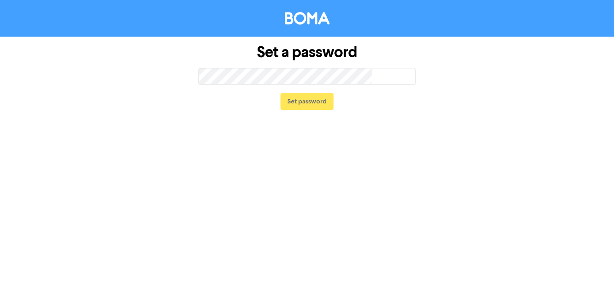
click at [399, 75] on span "too short" at bounding box center [382, 76] width 65 height 18
click at [390, 76] on span "too short" at bounding box center [382, 76] width 65 height 18
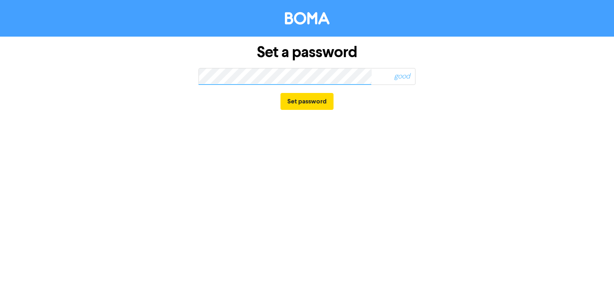
click at [364, 78] on span "good" at bounding box center [382, 76] width 65 height 18
click at [312, 99] on button "Set password" at bounding box center [306, 101] width 53 height 17
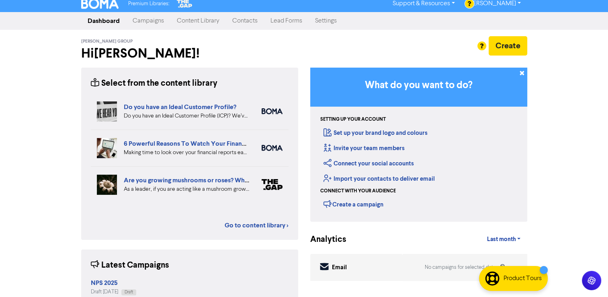
scroll to position [3, 0]
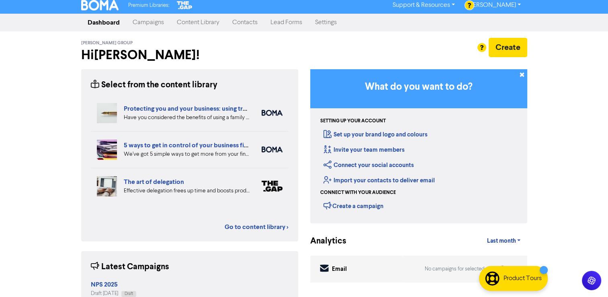
click at [151, 24] on link "Campaigns" at bounding box center [148, 22] width 44 height 16
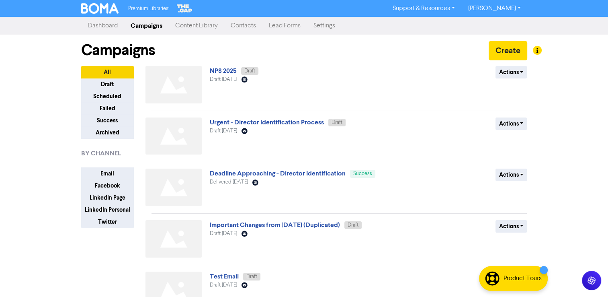
click at [192, 27] on link "Content Library" at bounding box center [196, 26] width 55 height 16
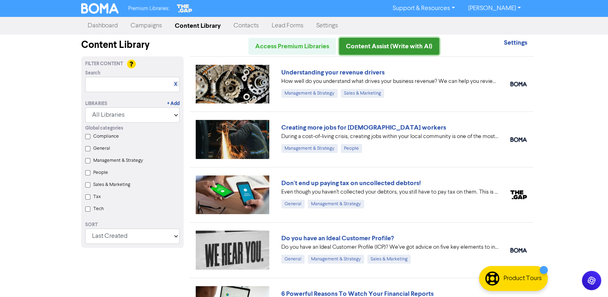
click at [395, 48] on link "Content Assist (Write with AI)" at bounding box center [389, 46] width 100 height 17
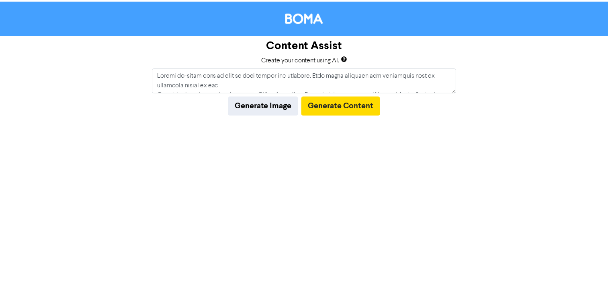
scroll to position [267, 0]
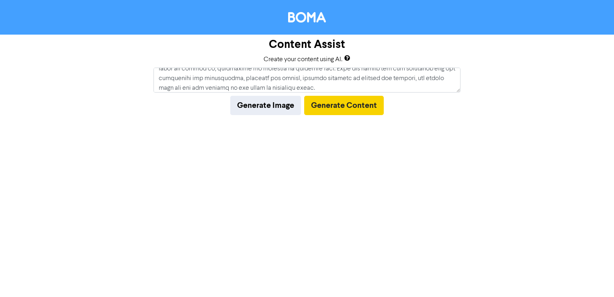
type textarea "Please re-write this to make it more casual and friendly. Hire small business t…"
click at [342, 106] on button "Generate Content" at bounding box center [344, 105] width 80 height 19
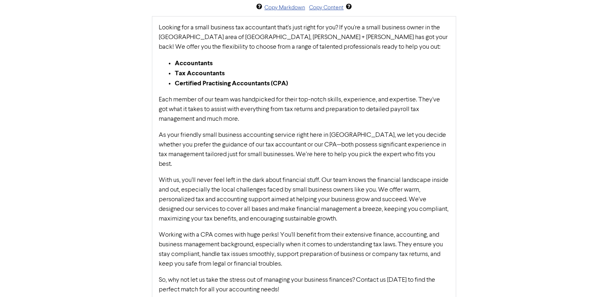
scroll to position [122, 0]
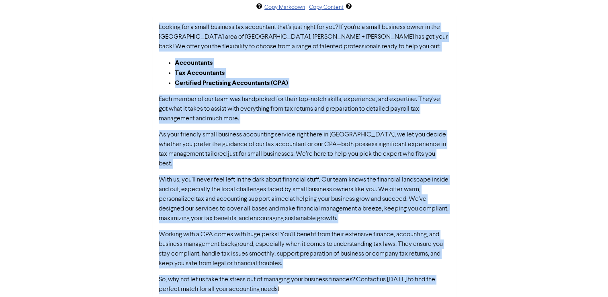
drag, startPoint x: 158, startPoint y: 27, endPoint x: 313, endPoint y: 285, distance: 301.5
click at [313, 285] on div "Looking for a small business tax accountant that's just right for you? If you'r…" at bounding box center [304, 161] width 304 height 291
drag, startPoint x: 313, startPoint y: 285, endPoint x: 307, endPoint y: 283, distance: 6.4
click at [307, 283] on p "So, why not let us take the stress out of managing your business finances? Cont…" at bounding box center [304, 283] width 290 height 19
copy div "Looking for a small business tax accountant that's just right for you? If you'r…"
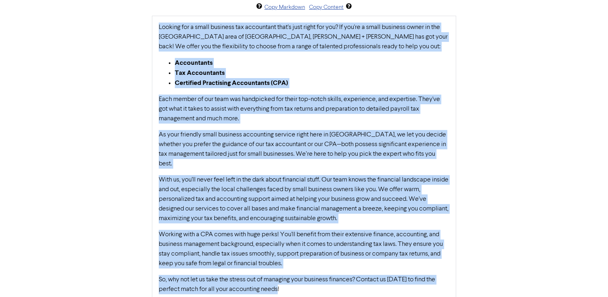
scroll to position [0, 0]
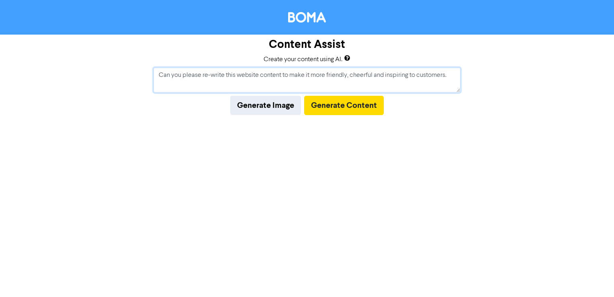
click at [453, 79] on textarea "Can you please re-write this website content to make it more friendly, cheerful…" at bounding box center [306, 79] width 307 height 25
paste textarea "We help businesses migrate to paperless accounting operations using Xero Accoun…"
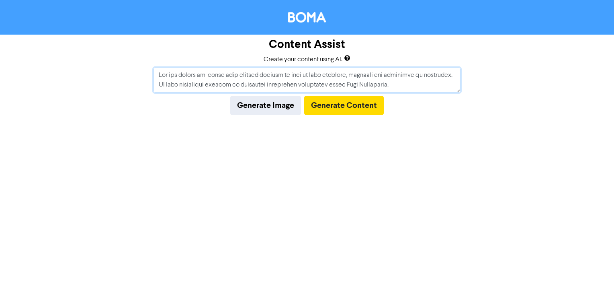
click at [191, 84] on textarea at bounding box center [306, 79] width 307 height 25
paste textarea "are a Xero Accountant with Platinum Champion Partner accreditation. We use Xero…"
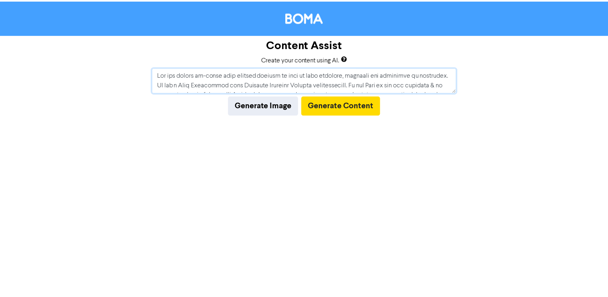
scroll to position [6, 0]
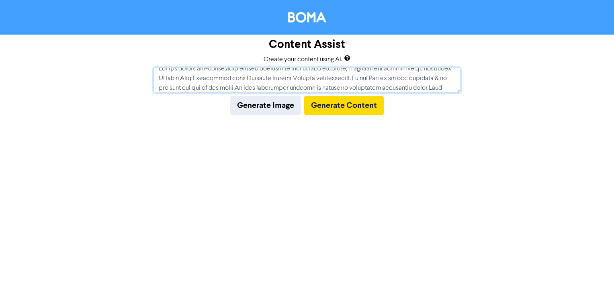
click at [212, 85] on textarea at bounding box center [306, 79] width 307 height 25
type textarea "Can you please re-write this website content to make it more friendly, cheerful…"
click at [342, 108] on button "Generate Content" at bounding box center [344, 105] width 80 height 19
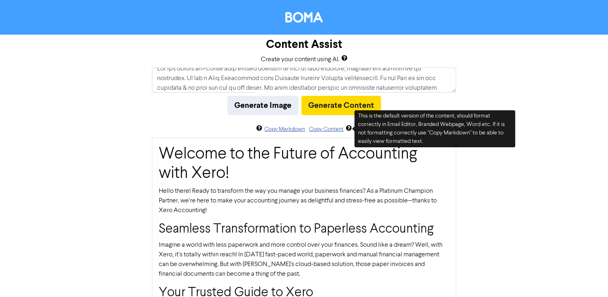
click at [202, 165] on h1 "Welcome to the Future of Accounting with Xero!" at bounding box center [304, 163] width 290 height 39
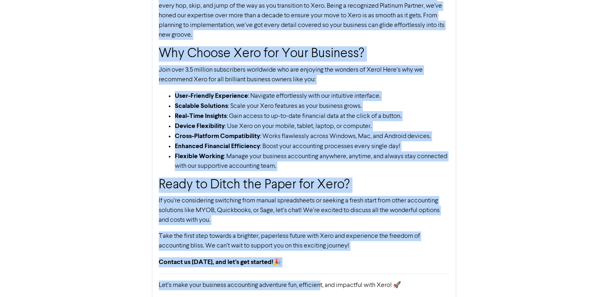
scroll to position [317, 0]
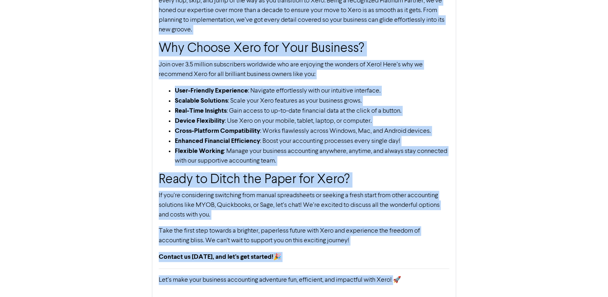
drag, startPoint x: 160, startPoint y: 151, endPoint x: 399, endPoint y: 280, distance: 272.0
click at [399, 280] on div "Welcome to the Future of Accounting with Xero! Hello there! Ready to transform …" at bounding box center [304, 59] width 304 height 478
copy div "Welcome to the Future of Accounting with Xero! Hello there! Ready to transform …"
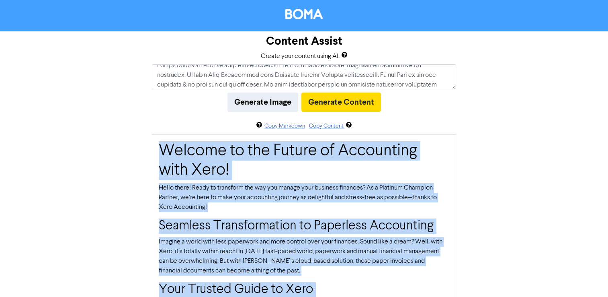
scroll to position [0, 0]
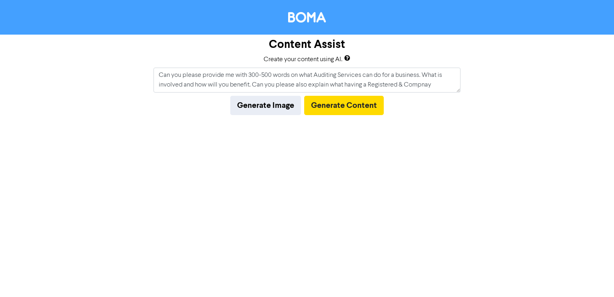
click at [346, 85] on textarea "Can you please provide me with 300-500 words on what Auditing Services can do f…" at bounding box center [306, 79] width 307 height 25
click at [450, 85] on textarea "Can you please provide me with 300-500 words on what Auditing Services can do f…" at bounding box center [306, 79] width 307 height 25
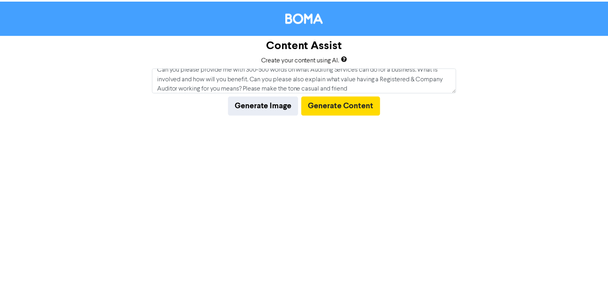
scroll to position [16, 0]
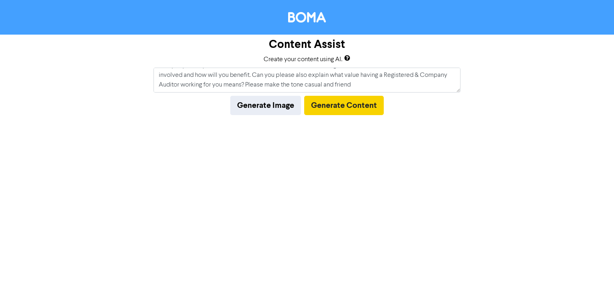
type textarea "Can you please provide me with 300-500 words on what Auditing Services can do f…"
click at [356, 106] on button "Generate Content" at bounding box center [344, 105] width 80 height 19
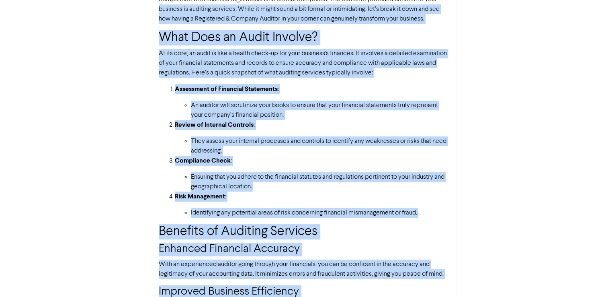
scroll to position [117, 0]
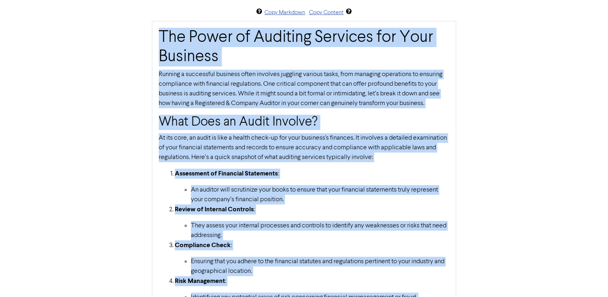
drag, startPoint x: 344, startPoint y: 280, endPoint x: 159, endPoint y: 39, distance: 303.8
copy div "The Power of Auditing Services for Your Business Running a successful business …"
click at [350, 273] on li "Ensuring that you adhere to the financial statutes and regulations pertinent to…" at bounding box center [320, 265] width 258 height 19
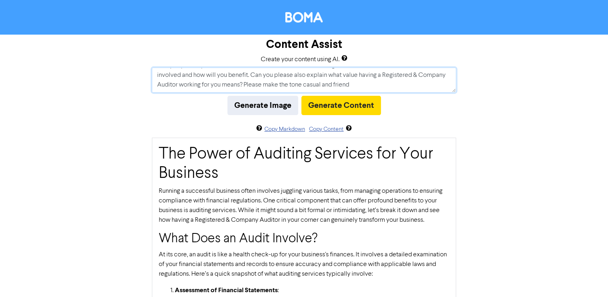
scroll to position [0, 0]
drag, startPoint x: 391, startPoint y: 74, endPoint x: 155, endPoint y: 71, distance: 236.7
click at [155, 71] on textarea "Can you please provide me with 300-500 words on what Auditing Services can do f…" at bounding box center [304, 79] width 304 height 25
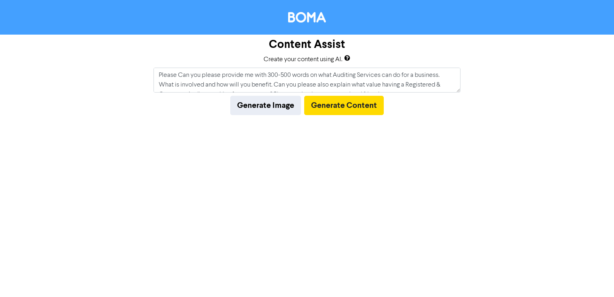
scroll to position [6, 0]
click at [485, 144] on div "Content Assist Create your content using AI. Please Can you please provide me w…" at bounding box center [307, 148] width 614 height 297
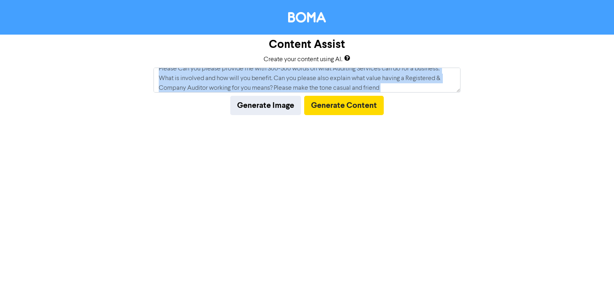
click at [485, 144] on div "Content Assist Create your content using AI. Please Can you please provide me w…" at bounding box center [307, 148] width 614 height 297
click at [196, 75] on textarea "Please Can you please provide me with 300-500 words on what Auditing Services c…" at bounding box center [306, 79] width 307 height 25
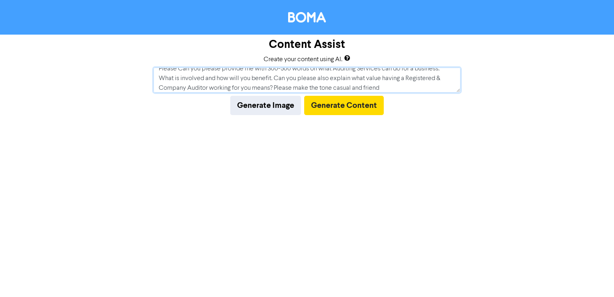
scroll to position [0, 0]
drag, startPoint x: 177, startPoint y: 68, endPoint x: 156, endPoint y: 70, distance: 21.4
click at [156, 70] on textarea "Please Can you please provide me with 300-500 words on what Auditing Services c…" at bounding box center [306, 79] width 307 height 25
click at [302, 75] on textarea "Can you please provide me with 300-500 words on what Auditing Services can do f…" at bounding box center [306, 79] width 307 height 25
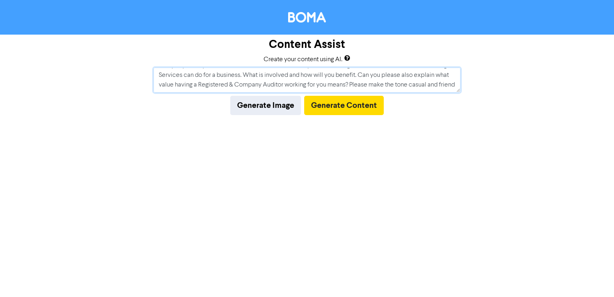
drag, startPoint x: 239, startPoint y: 83, endPoint x: 187, endPoint y: 73, distance: 53.6
click at [187, 73] on textarea "Can you please provide me with 300-500 words on why understanding cashflow & fo…" at bounding box center [306, 79] width 307 height 25
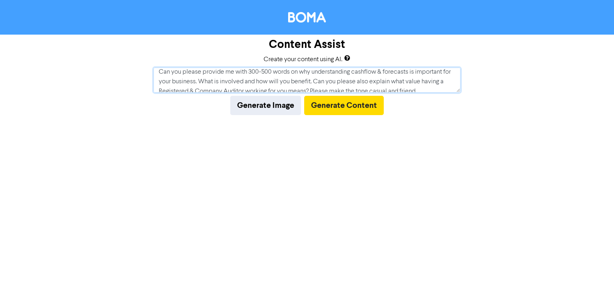
scroll to position [10, 0]
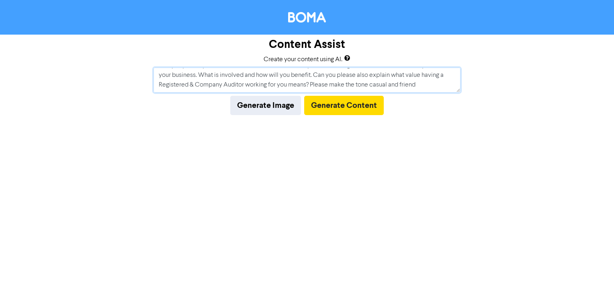
drag, startPoint x: 325, startPoint y: 83, endPoint x: 433, endPoint y: 78, distance: 108.6
click at [433, 78] on textarea "Can you please provide me with 300-500 words on why understanding cashflow & fo…" at bounding box center [306, 79] width 307 height 25
drag, startPoint x: 437, startPoint y: 72, endPoint x: 326, endPoint y: 76, distance: 110.5
click at [326, 76] on textarea "Can you please provide me with 300-500 words on why understanding cashflow & fo…" at bounding box center [306, 79] width 307 height 25
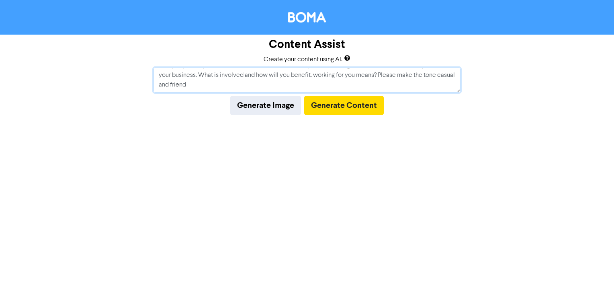
drag, startPoint x: 389, startPoint y: 75, endPoint x: 326, endPoint y: 78, distance: 62.8
click at [326, 78] on textarea "Can you please provide me with 300-500 words on why understanding cashflow & fo…" at bounding box center [306, 79] width 307 height 25
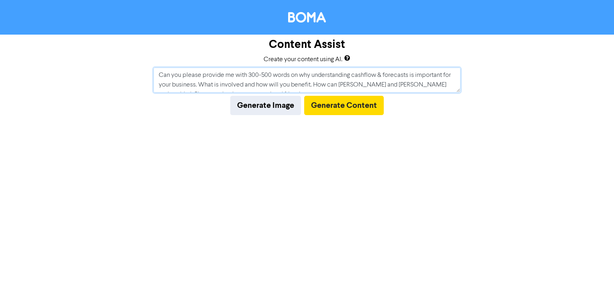
scroll to position [6, 0]
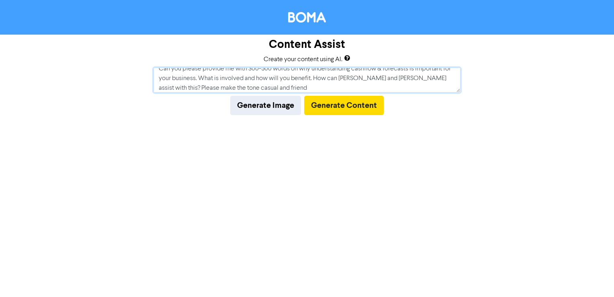
click at [304, 88] on textarea "Can you please provide me with 300-500 words on why understanding cashflow & fo…" at bounding box center [306, 79] width 307 height 25
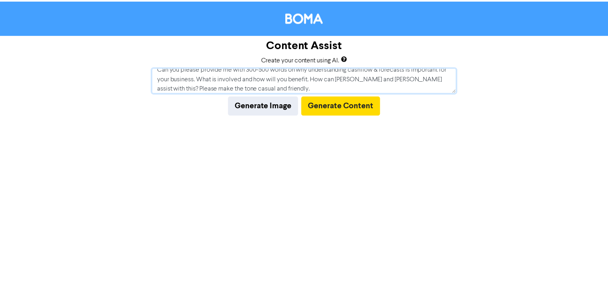
scroll to position [16, 0]
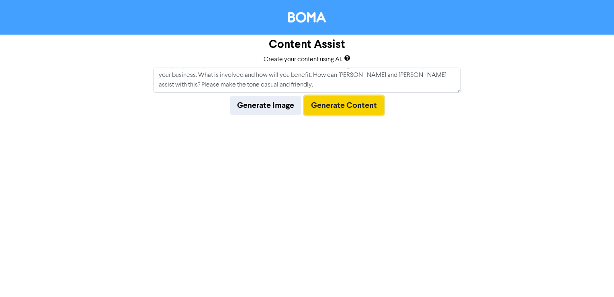
click at [344, 106] on button "Generate Content" at bounding box center [344, 105] width 80 height 19
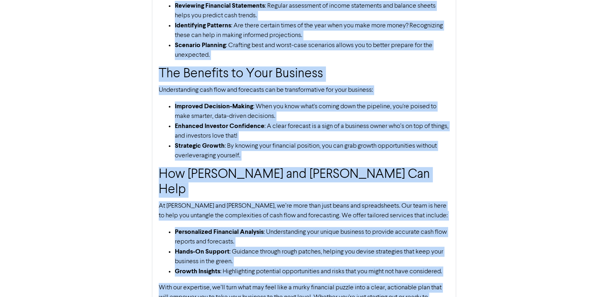
scroll to position [447, 0]
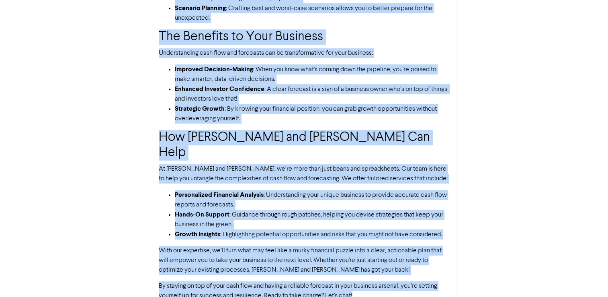
drag, startPoint x: 160, startPoint y: 150, endPoint x: 363, endPoint y: 287, distance: 244.9
click at [363, 287] on div "Understanding Cash Flow & Forecasts: Why It’s Crucial for Your Business Hey the…" at bounding box center [304, 2] width 304 height 623
copy div "Understanding Cash Flow & Forecasts: Why It’s Crucial for Your Business Hey the…"
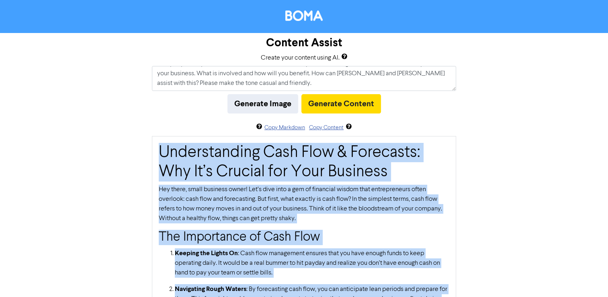
scroll to position [0, 0]
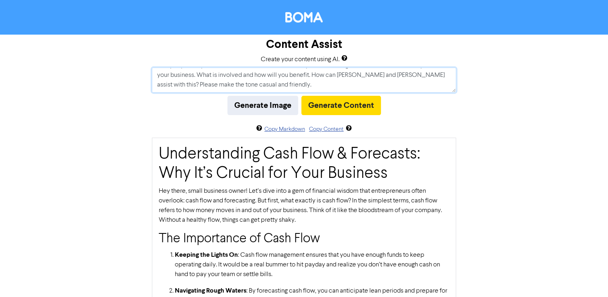
click at [335, 78] on textarea "Can you please provide me with 300-500 words on why understanding cashflow & fo…" at bounding box center [304, 79] width 304 height 25
drag, startPoint x: 408, startPoint y: 75, endPoint x: 355, endPoint y: 78, distance: 53.1
click at [355, 78] on textarea "Can you please provide me with 300-500 words on why understanding cashflow & fo…" at bounding box center [304, 79] width 304 height 25
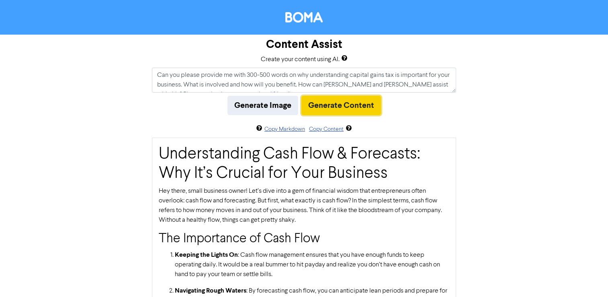
click at [331, 106] on button "Generate Content" at bounding box center [341, 105] width 80 height 19
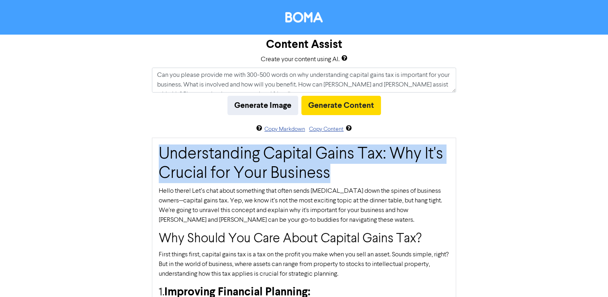
drag, startPoint x: 335, startPoint y: 174, endPoint x: 161, endPoint y: 157, distance: 175.1
click at [161, 157] on h1 "Understanding Capital Gains Tax: Why It's Crucial for Your Business" at bounding box center [304, 163] width 290 height 39
copy h1 "Understanding Capital Gains Tax: Why It's Crucial for Your Business"
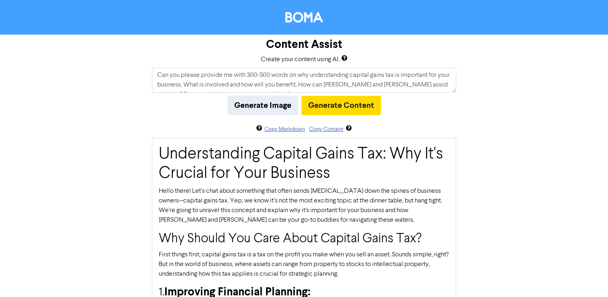
click at [346, 207] on p "Hello there! Let’s chat about something that often sends chills down the spines…" at bounding box center [304, 205] width 290 height 39
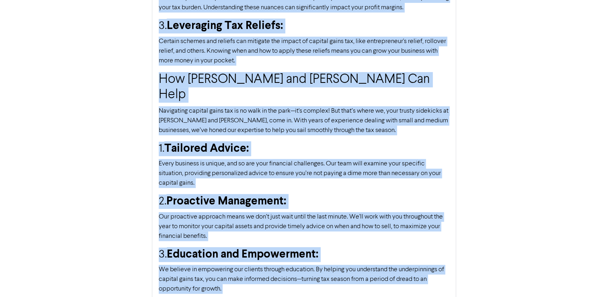
scroll to position [416, 0]
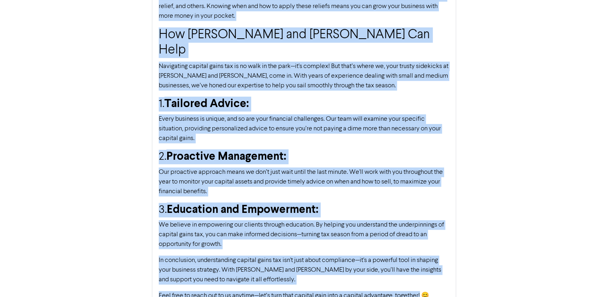
drag, startPoint x: 160, startPoint y: 154, endPoint x: 421, endPoint y: 279, distance: 289.3
click at [421, 279] on div "Understanding Capital Gains Tax: Why It's Crucial for Your Business Hello there…" at bounding box center [304, 17] width 304 height 593
click at [421, 290] on p "Feel free to reach out to us anytime—let’s turn that capital gain into a capita…" at bounding box center [304, 295] width 290 height 10
copy div "Understanding Capital Gains Tax: Why It's Crucial for Your Business Hello there…"
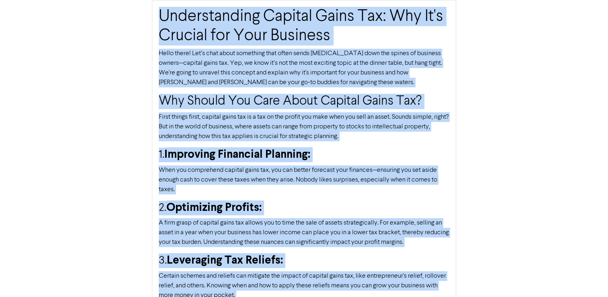
scroll to position [0, 0]
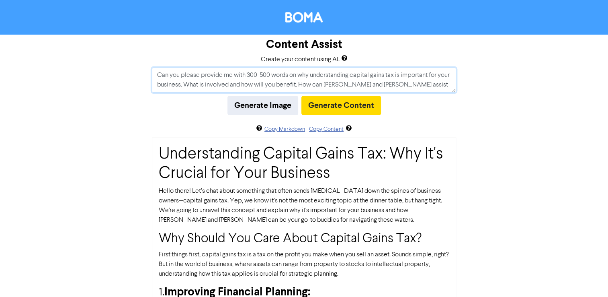
click at [262, 77] on textarea "Can you please provide me with 300-500 words on why understanding capital gains…" at bounding box center [304, 79] width 304 height 25
click at [287, 78] on textarea "Can you please provide me with 300-500 words on why understanding capital gains…" at bounding box center [304, 79] width 304 height 25
drag, startPoint x: 286, startPoint y: 76, endPoint x: 152, endPoint y: 72, distance: 134.3
click at [152, 72] on textarea "Can you please provide me with 300-500 words on why understanding capital gains…" at bounding box center [304, 79] width 304 height 25
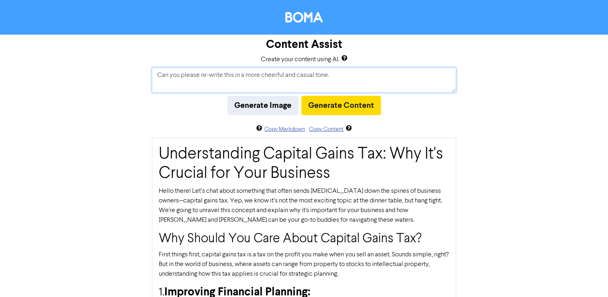
paste textarea "Advisory services for business and accounting Are you a business looking to gai…"
click at [332, 76] on textarea at bounding box center [304, 79] width 304 height 25
paste textarea "Get expert advice, ideas & insights to achieve success with your business to re…"
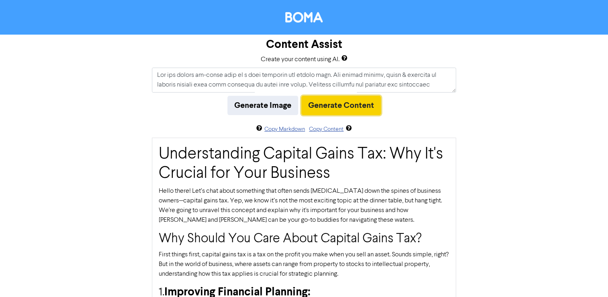
click at [366, 104] on button "Generate Content" at bounding box center [341, 105] width 80 height 19
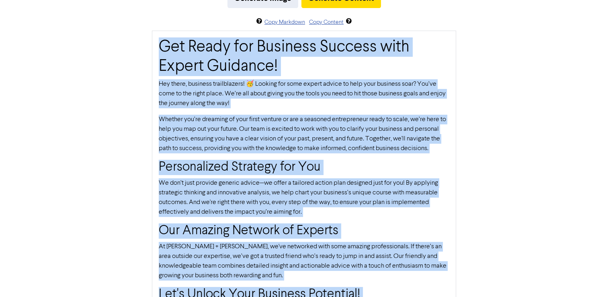
scroll to position [327, 0]
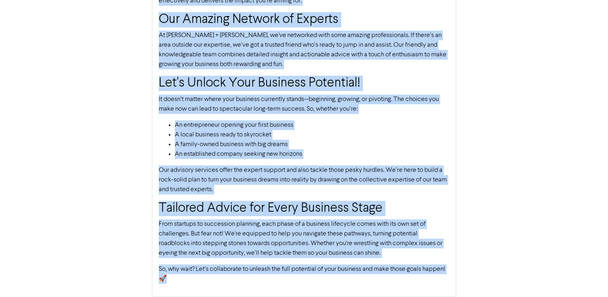
drag, startPoint x: 159, startPoint y: 153, endPoint x: 362, endPoint y: 275, distance: 236.6
click at [362, 275] on div "Get Ready for Business Success with Expert Guidance! Hey there, business trailb…" at bounding box center [304, 58] width 304 height 477
copy div "Get Ready for Business Success with Expert Guidance! Hey there, business trailb…"
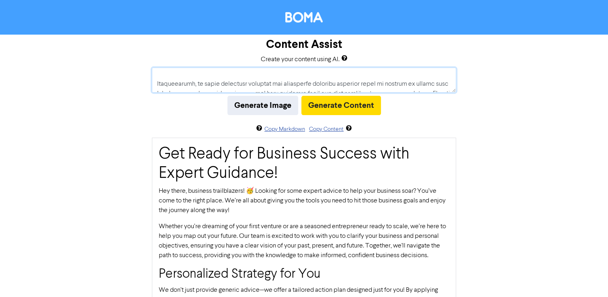
scroll to position [130, 0]
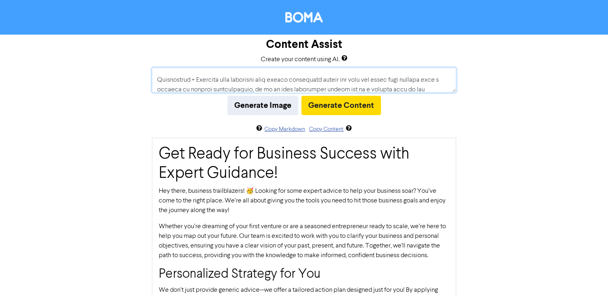
drag, startPoint x: 330, startPoint y: 82, endPoint x: 165, endPoint y: 88, distance: 165.2
click at [165, 88] on textarea at bounding box center [304, 79] width 304 height 25
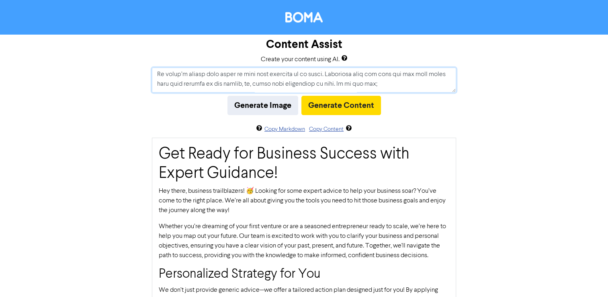
scroll to position [285, 0]
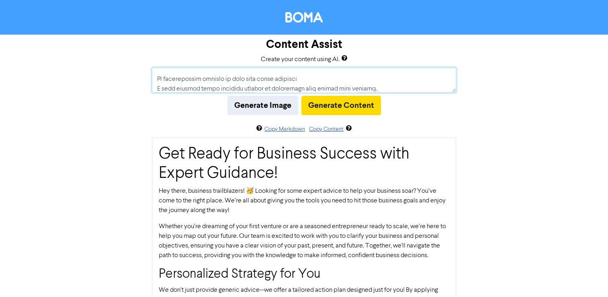
drag, startPoint x: 391, startPoint y: 84, endPoint x: 142, endPoint y: 83, distance: 248.7
type textarea "Can you please re-write this in a more cheerful and casual tone. Get expert adv…"
drag, startPoint x: 319, startPoint y: 82, endPoint x: 153, endPoint y: 82, distance: 165.5
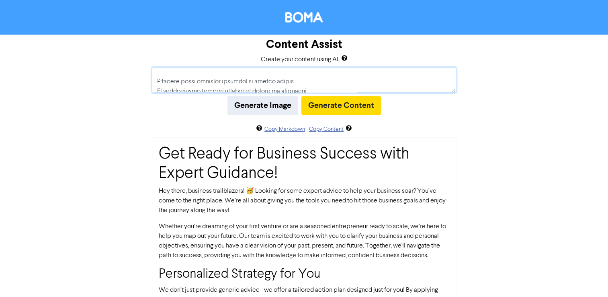
click at [153, 82] on textarea at bounding box center [304, 79] width 304 height 25
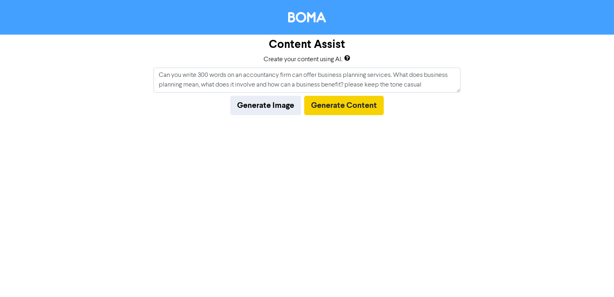
type textarea "Can you write 300 words on an accountancy firm can offer business planning serv…"
click at [348, 106] on button "Generate Content" at bounding box center [344, 105] width 80 height 19
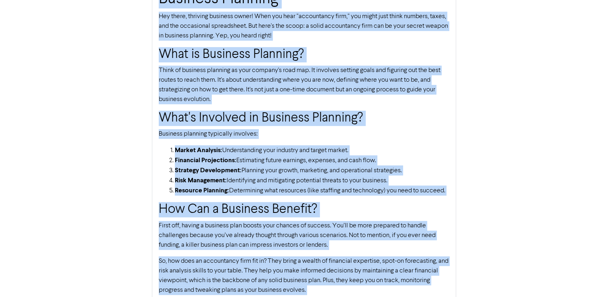
scroll to position [211, 0]
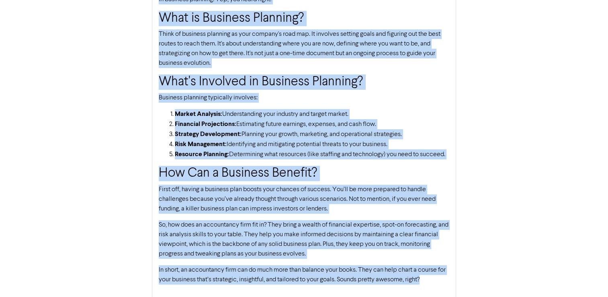
drag, startPoint x: 159, startPoint y: 153, endPoint x: 451, endPoint y: 317, distance: 334.6
copy div "How an Accountancy Firm Can Help with Business Planning Hey there, thriving bus…"
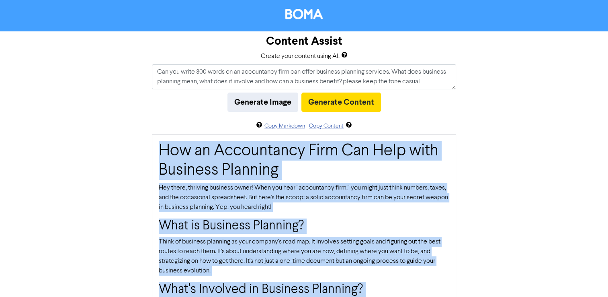
scroll to position [0, 0]
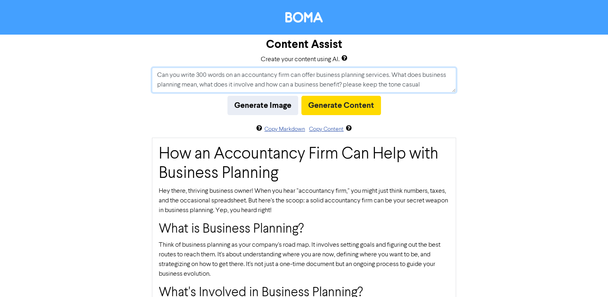
click at [261, 78] on textarea "Can you write 300 words on an accountancy firm can offer business planning serv…" at bounding box center [304, 79] width 304 height 25
drag, startPoint x: 425, startPoint y: 86, endPoint x: 148, endPoint y: 75, distance: 277.5
click at [148, 75] on div "Content Assist Create your content using AI. Can you write 300 words on an acco…" at bounding box center [304, 271] width 608 height 473
drag, startPoint x: 432, startPoint y: 76, endPoint x: 495, endPoint y: 89, distance: 65.2
click at [432, 76] on textarea "What does Advisory Board Services by an accountancy firm actually do and what a…" at bounding box center [304, 79] width 304 height 25
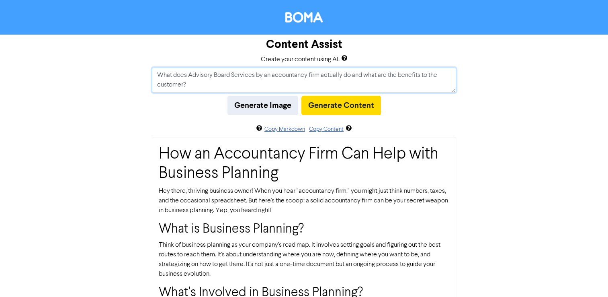
scroll to position [6, 0]
type textarea "What does Advisory Board Services by an accountancy firm actually do and what a…"
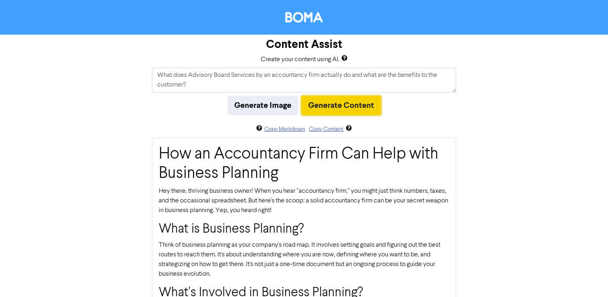
click at [348, 105] on button "Generate Content" at bounding box center [341, 105] width 80 height 19
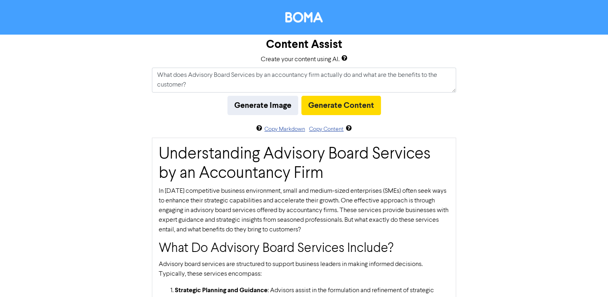
click at [221, 170] on h1 "Understanding Advisory Board Services by an Accountancy Firm" at bounding box center [304, 163] width 290 height 39
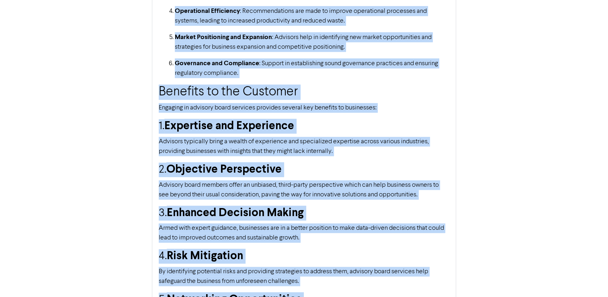
scroll to position [570, 0]
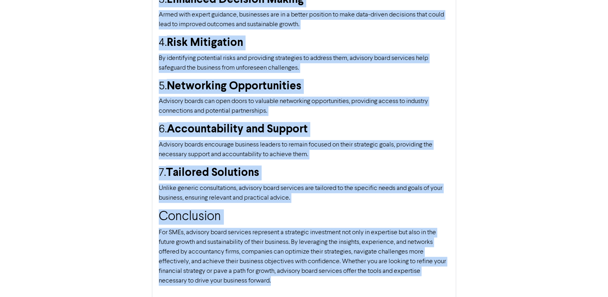
drag, startPoint x: 160, startPoint y: 152, endPoint x: 288, endPoint y: 275, distance: 177.3
copy div "Understanding Advisory Board Services by an Accountancy Firm In [DATE] competit…"
